Goal: Task Accomplishment & Management: Manage account settings

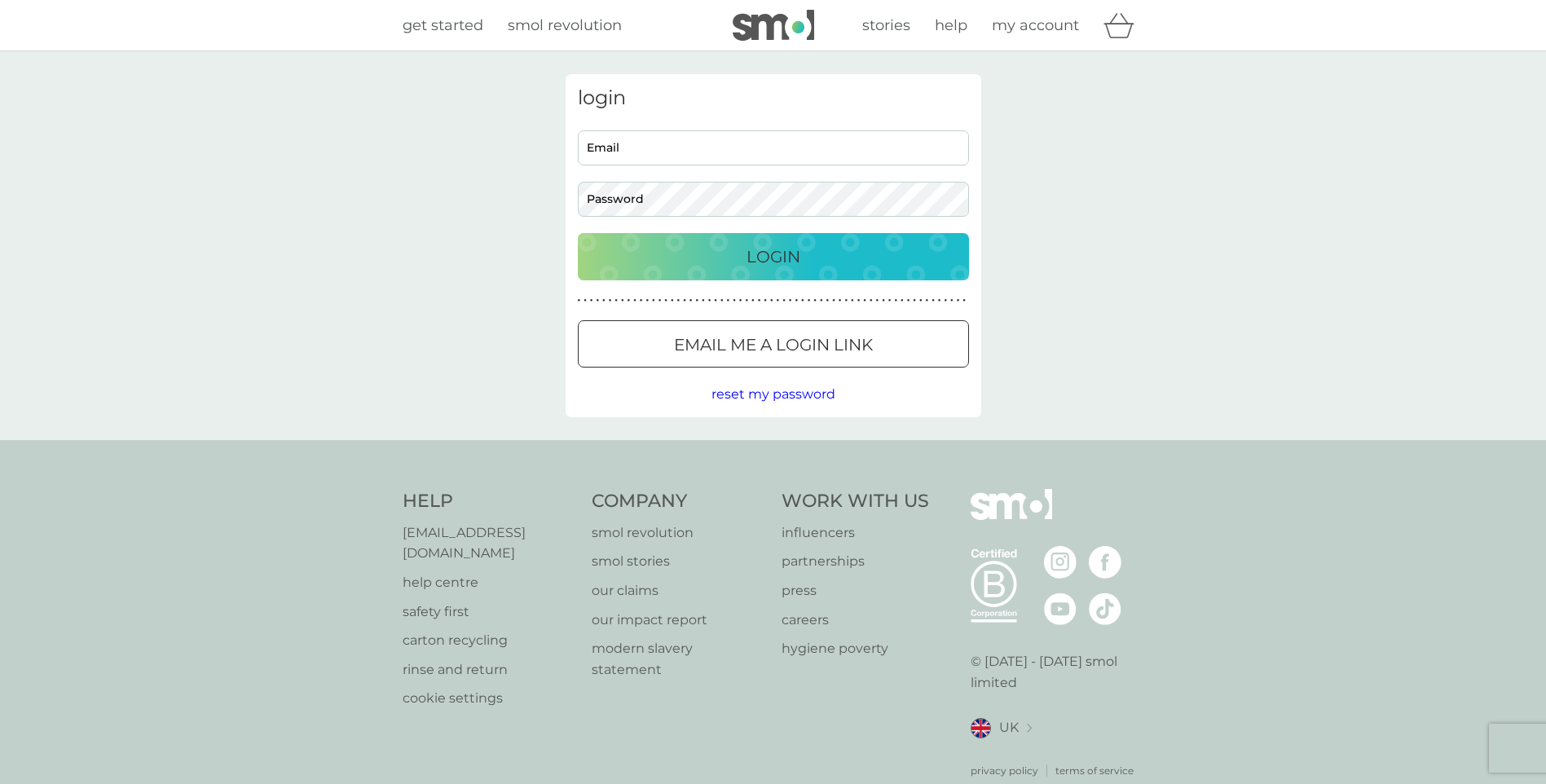
click at [782, 338] on div at bounding box center [773, 345] width 58 height 17
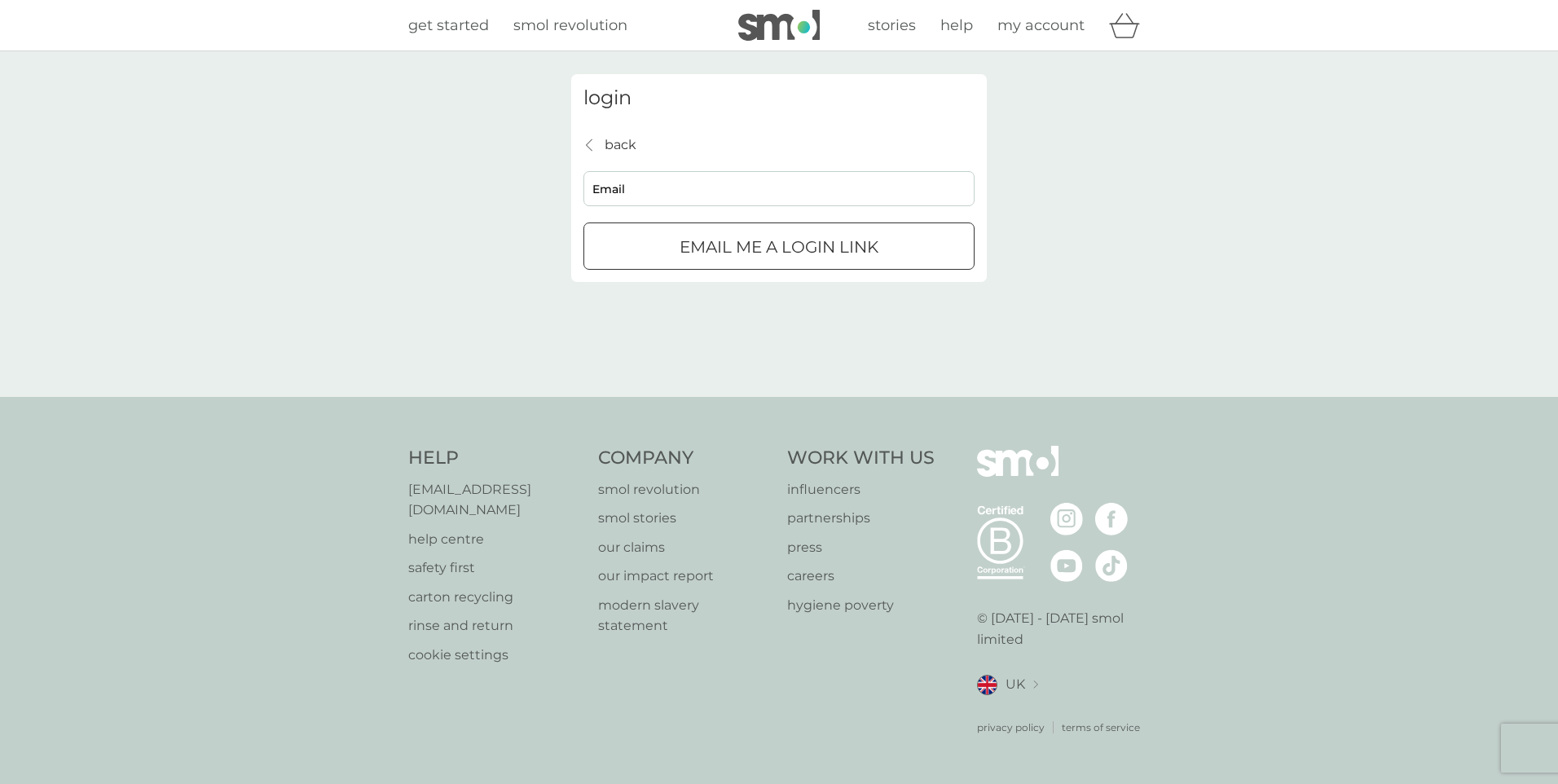
click at [713, 186] on input "Email" at bounding box center [779, 188] width 391 height 35
type input "[EMAIL_ADDRESS][DOMAIN_NAME]"
click at [717, 255] on p "Email me a login link" at bounding box center [779, 247] width 199 height 26
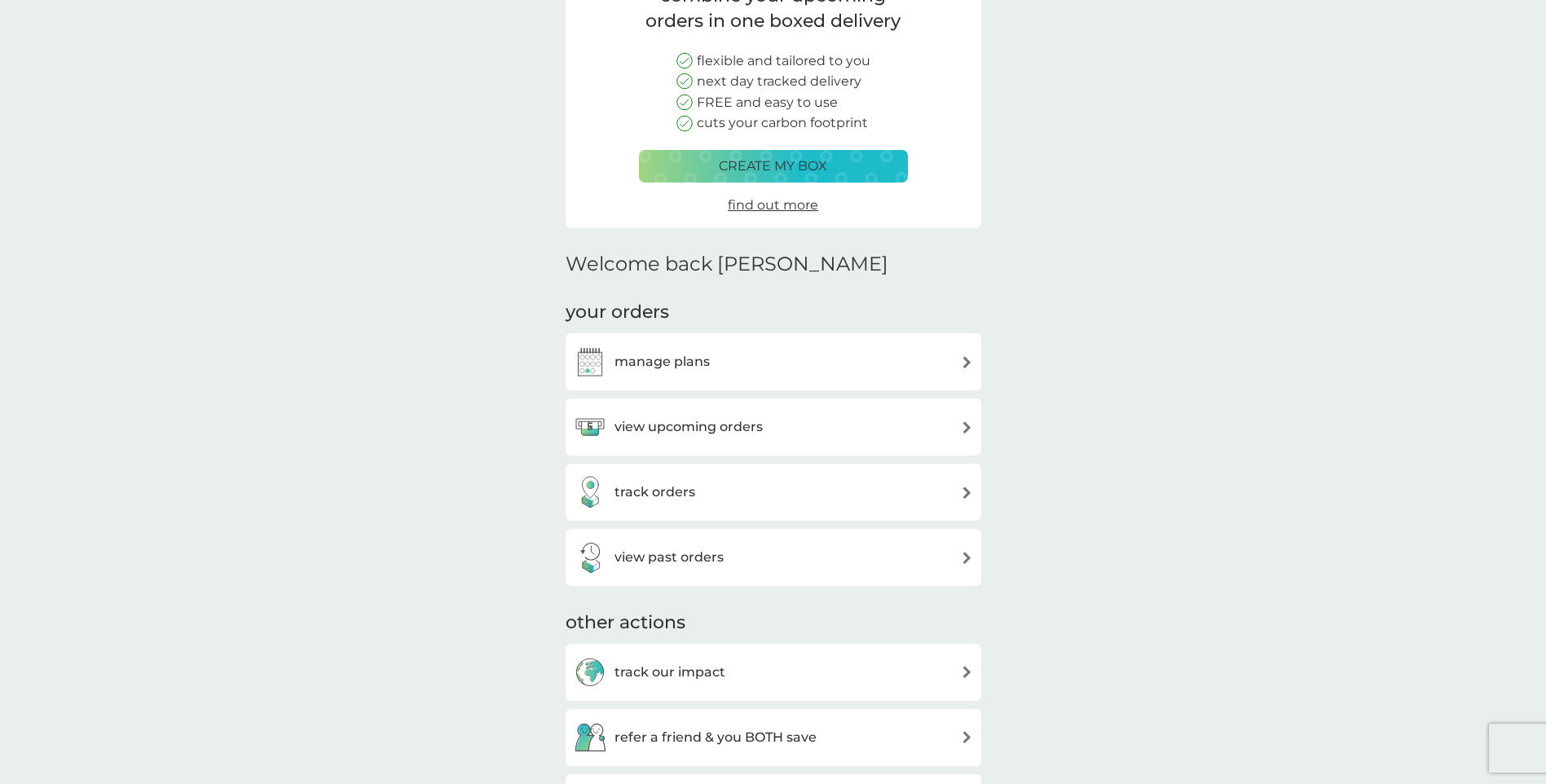
scroll to position [163, 0]
click at [815, 425] on div "view upcoming orders" at bounding box center [774, 423] width 400 height 33
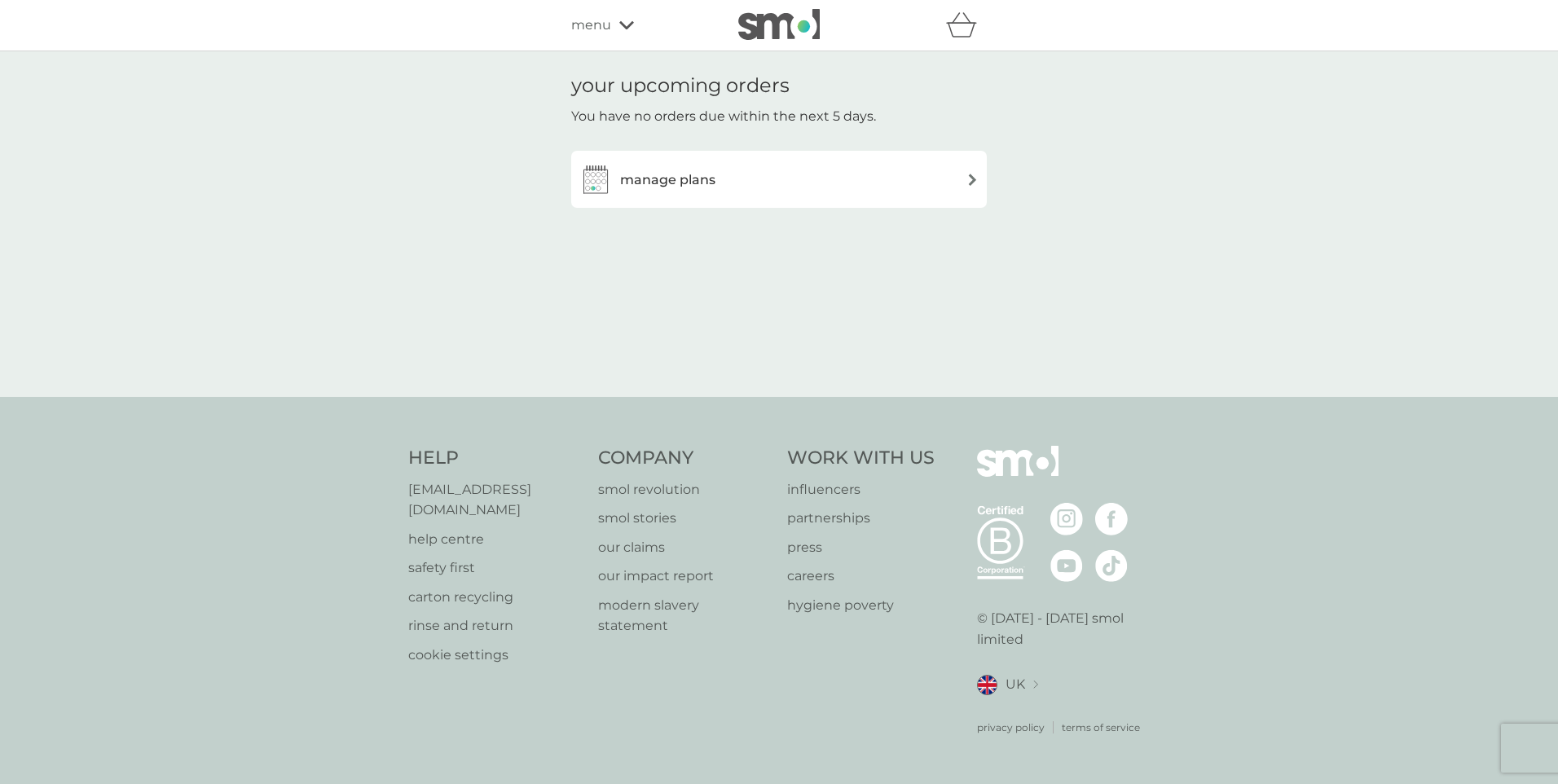
click at [787, 173] on div "manage plans" at bounding box center [779, 179] width 400 height 33
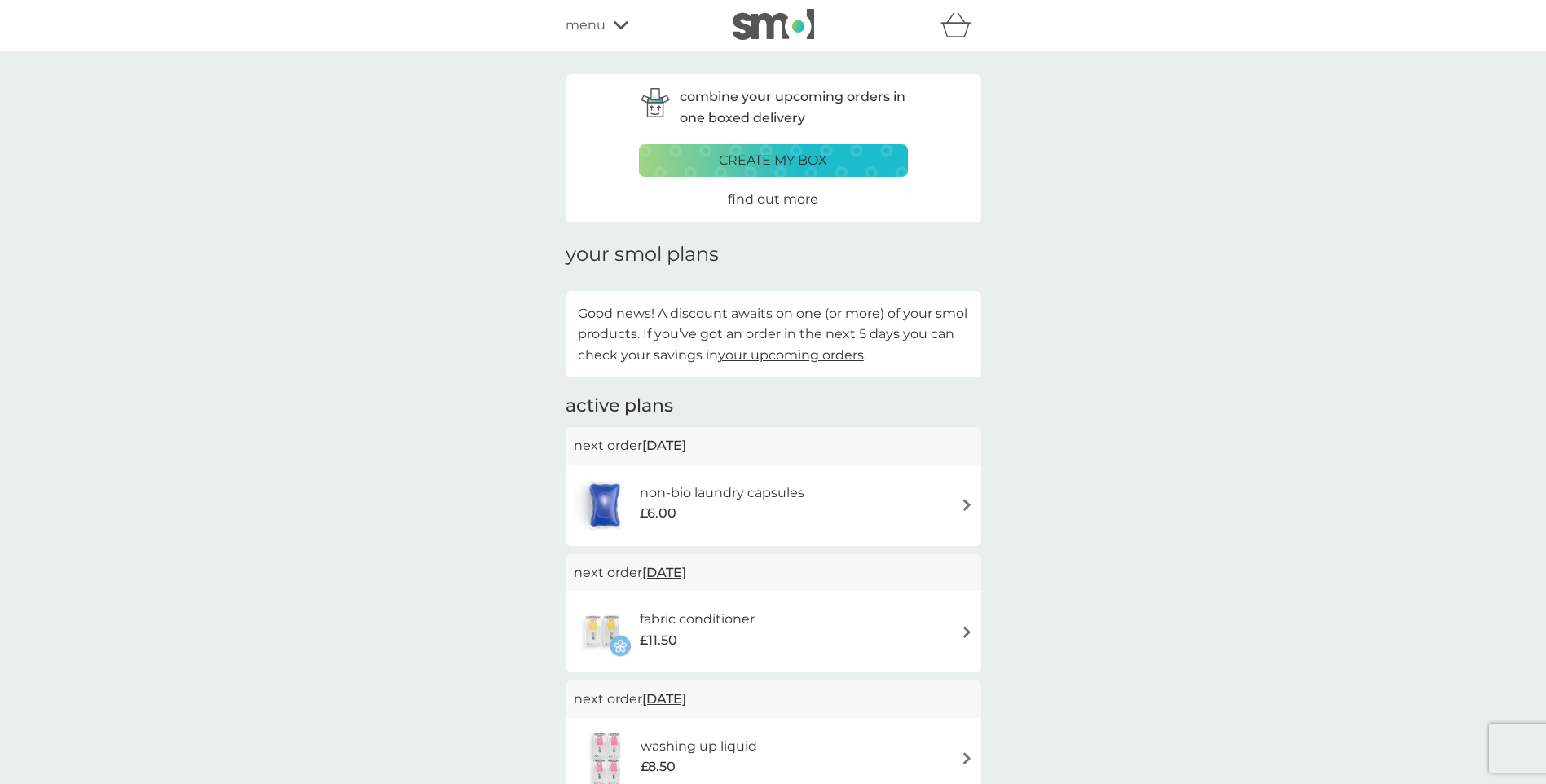
click at [605, 27] on div "menu" at bounding box center [634, 25] width 139 height 21
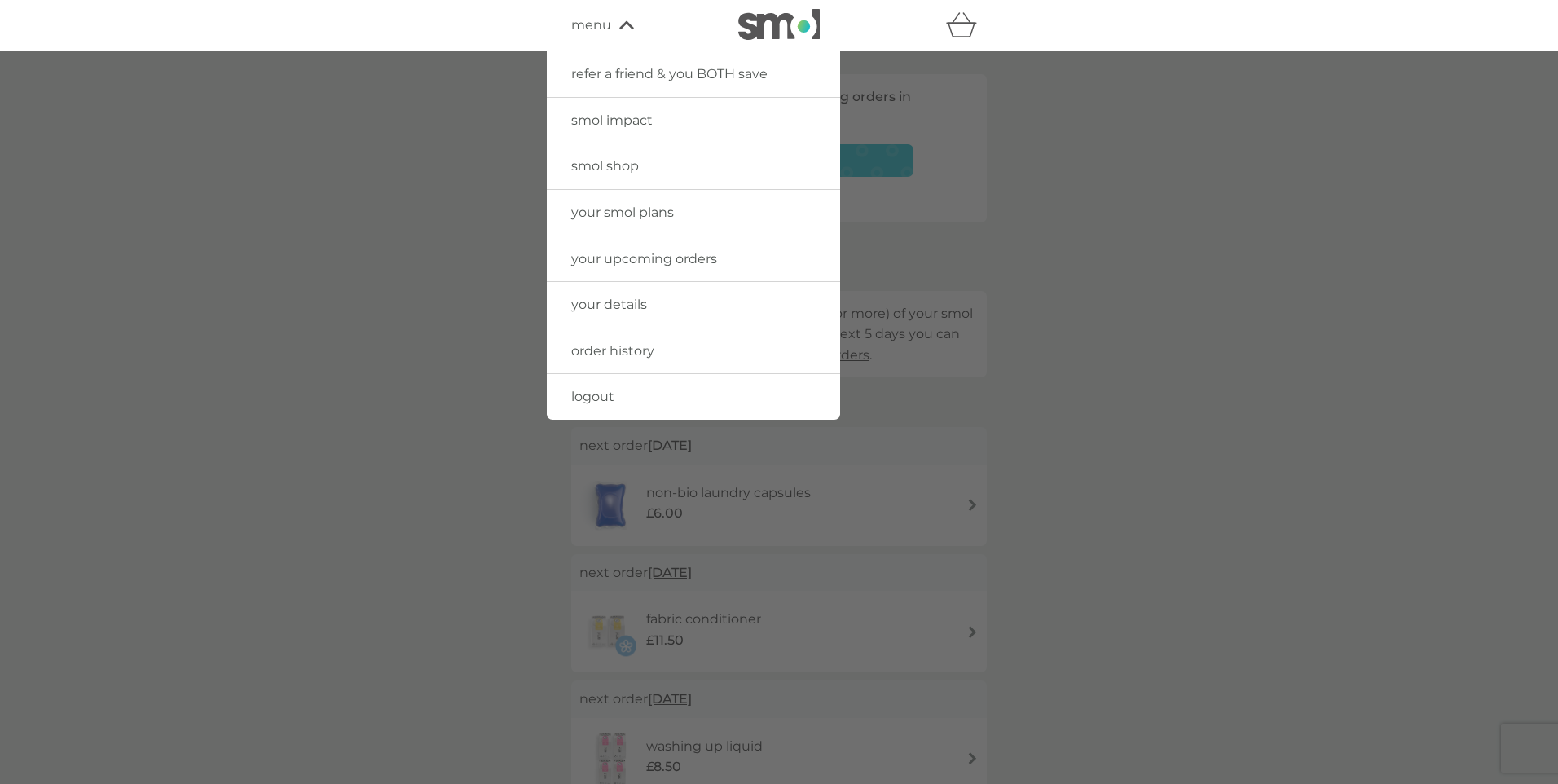
click at [706, 345] on link "order history" at bounding box center [693, 351] width 293 height 45
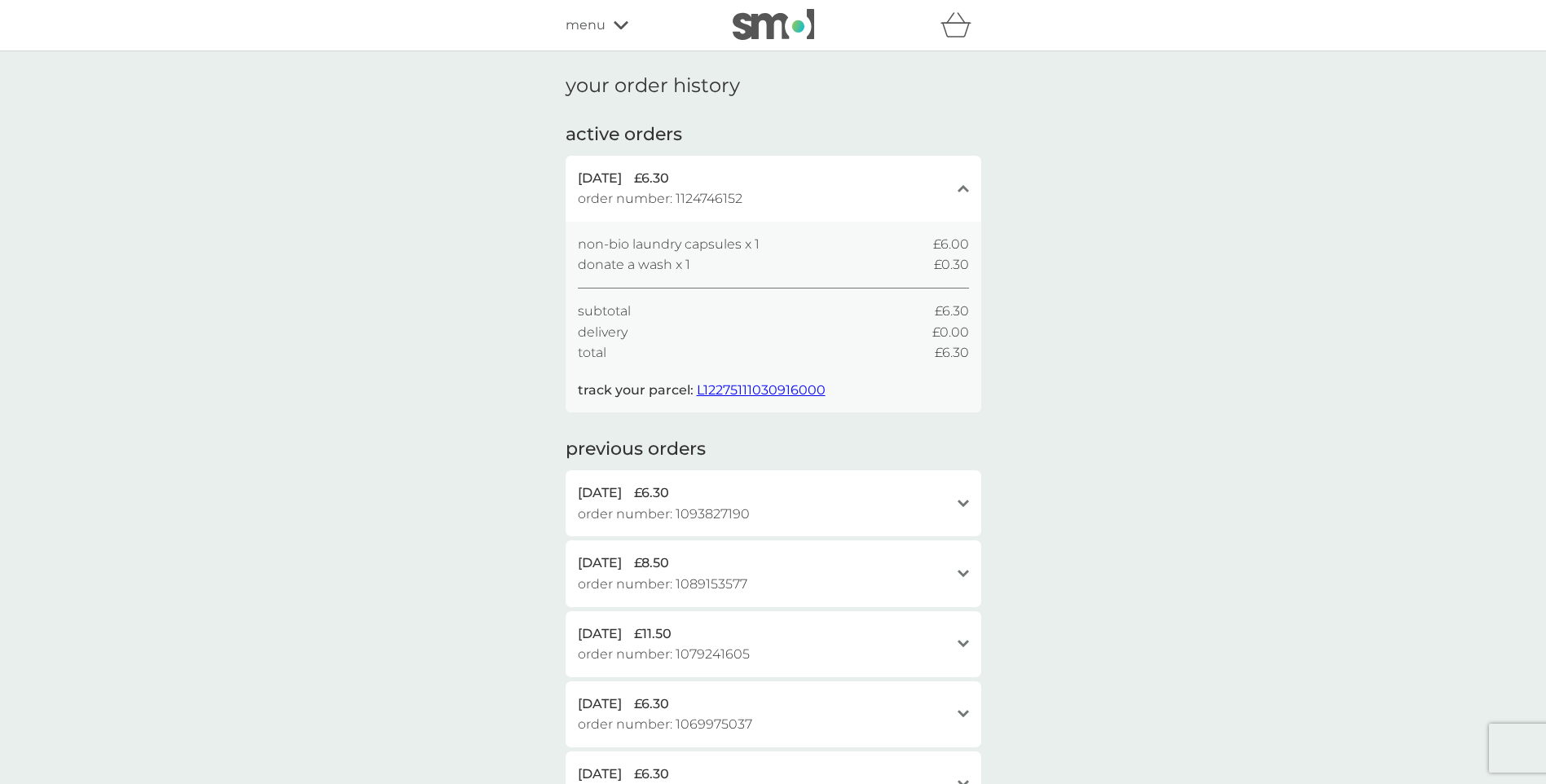
click at [769, 391] on span "L12275111030916000" at bounding box center [761, 390] width 129 height 15
